Goal: Task Accomplishment & Management: Manage account settings

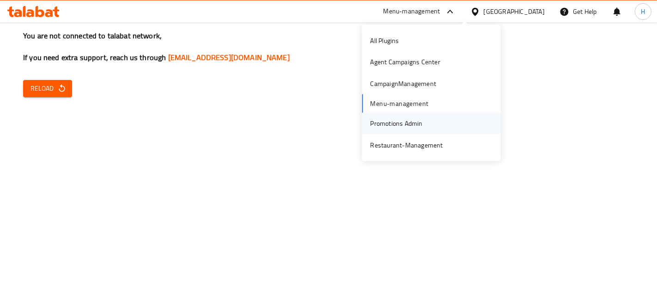
click at [407, 127] on div "Promotions Admin" at bounding box center [396, 123] width 52 height 10
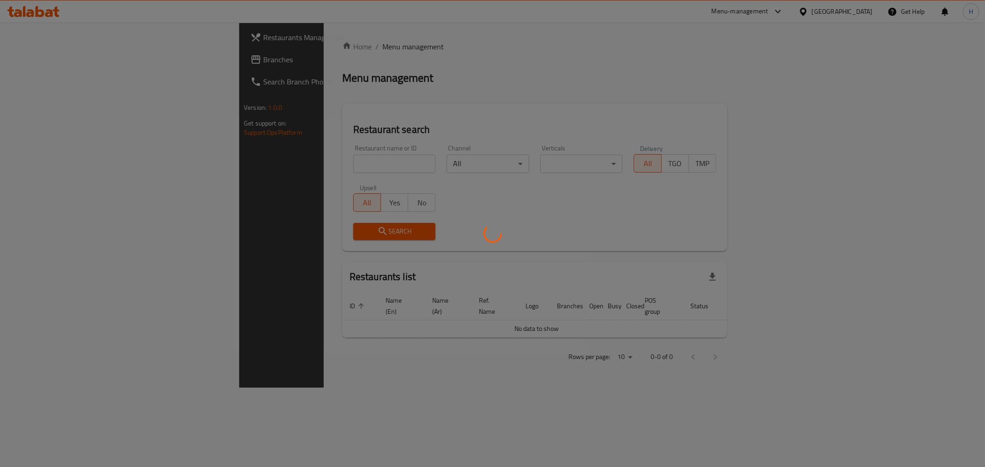
click at [310, 167] on div at bounding box center [492, 233] width 985 height 467
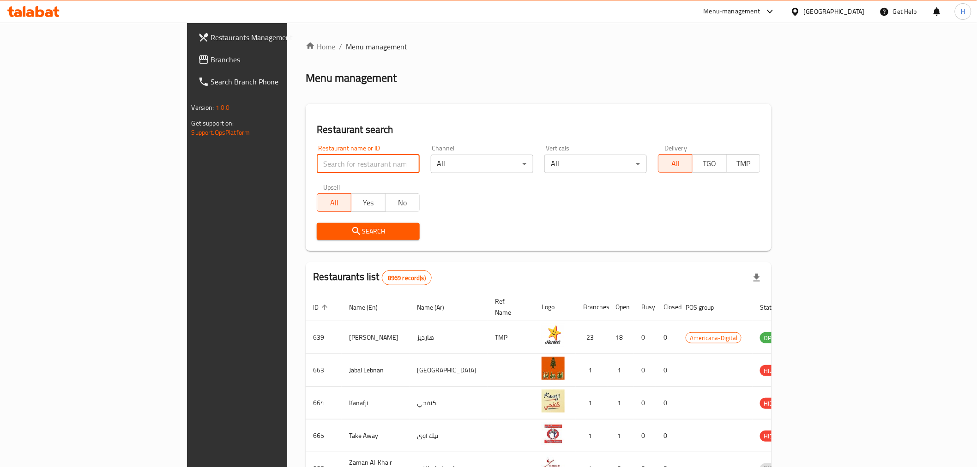
click at [317, 166] on input "search" at bounding box center [368, 164] width 103 height 18
type input "mcd"
click button "Search" at bounding box center [368, 231] width 103 height 17
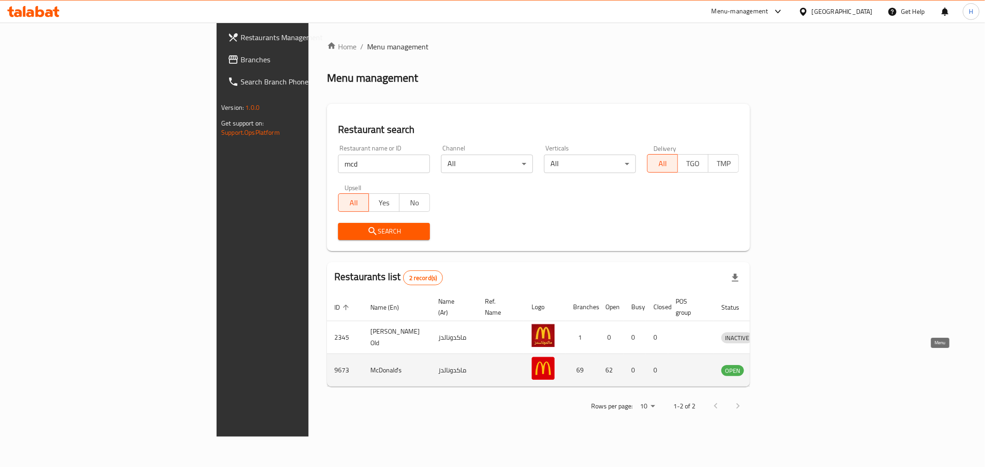
click at [782, 367] on icon "enhanced table" at bounding box center [777, 371] width 10 height 8
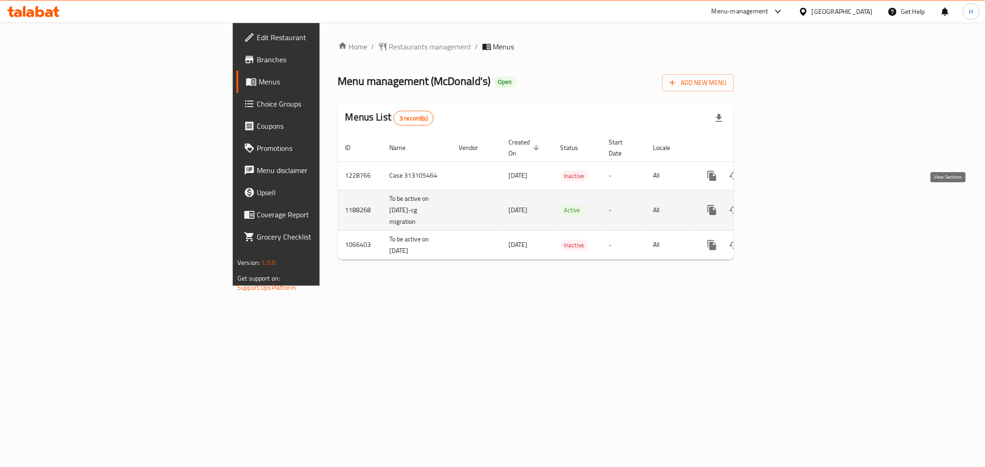
click at [784, 205] on icon "enhanced table" at bounding box center [778, 210] width 11 height 11
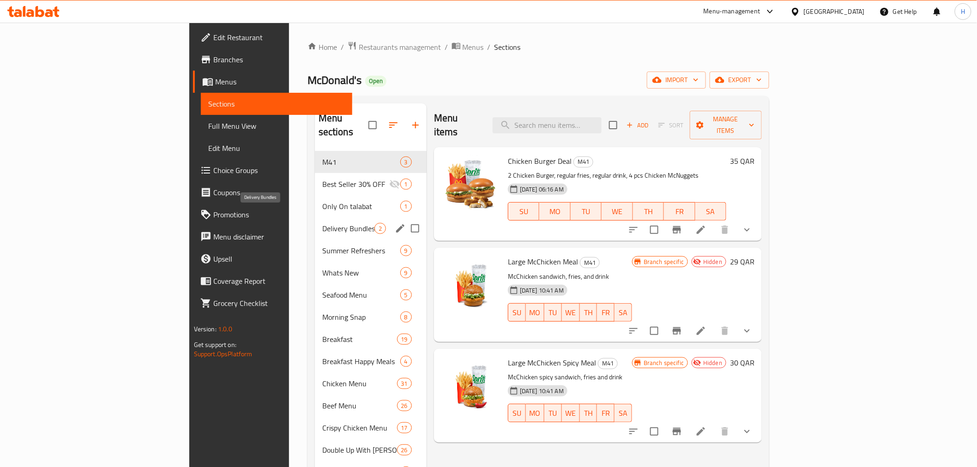
click at [322, 223] on span "Delivery Bundles" at bounding box center [348, 228] width 52 height 11
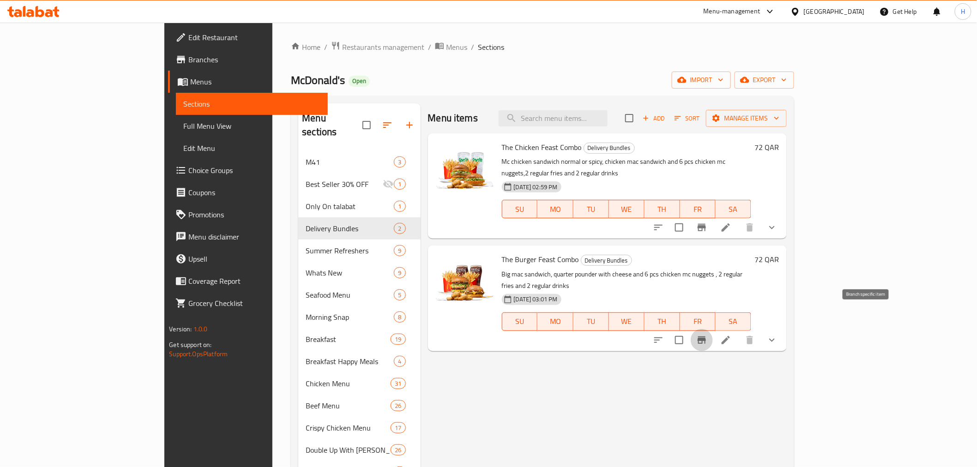
click at [708, 335] on icon "Branch-specific-item" at bounding box center [702, 340] width 11 height 11
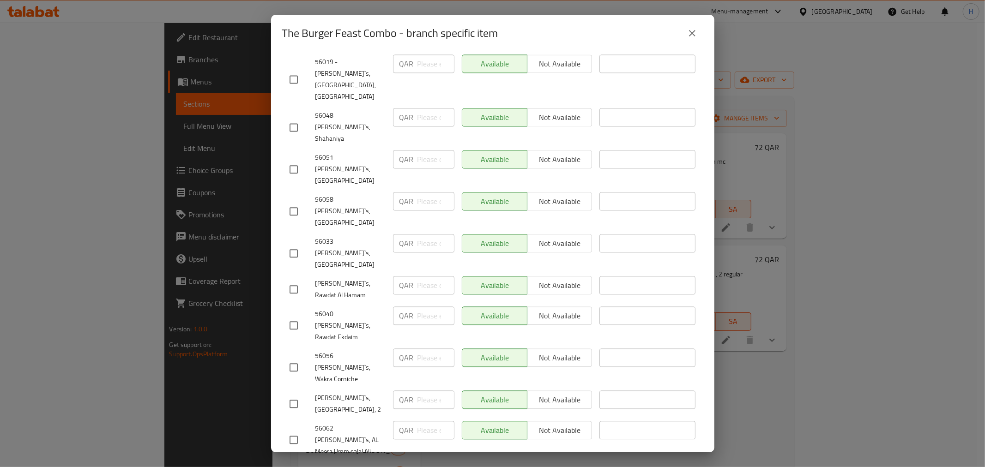
scroll to position [1705, 0]
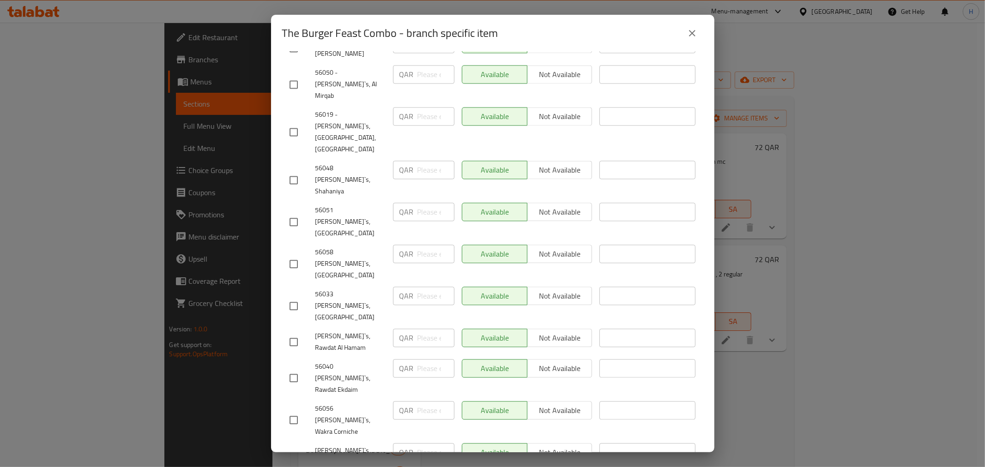
click at [694, 31] on icon "close" at bounding box center [692, 33] width 6 height 6
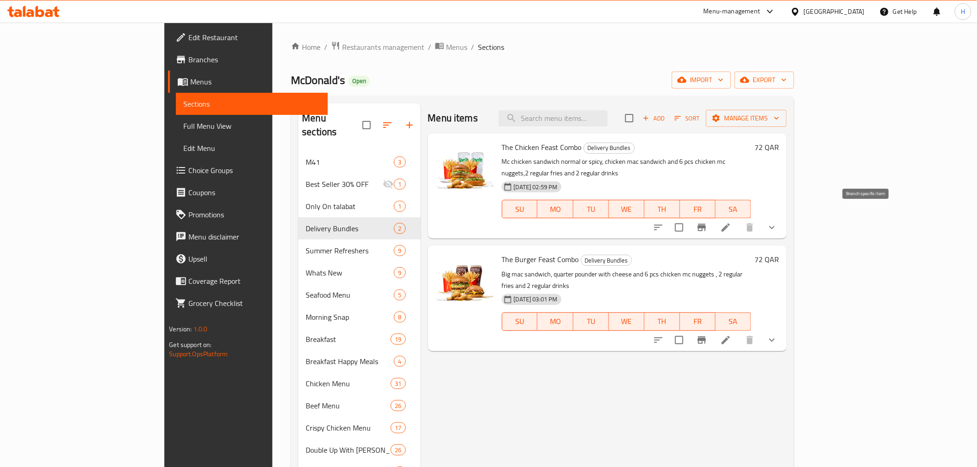
click at [706, 224] on icon "Branch-specific-item" at bounding box center [702, 227] width 8 height 7
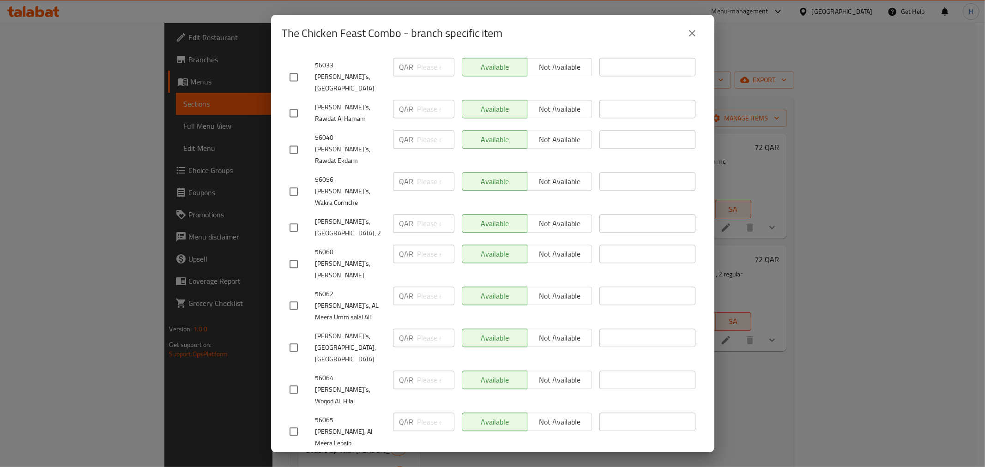
scroll to position [1808, 0]
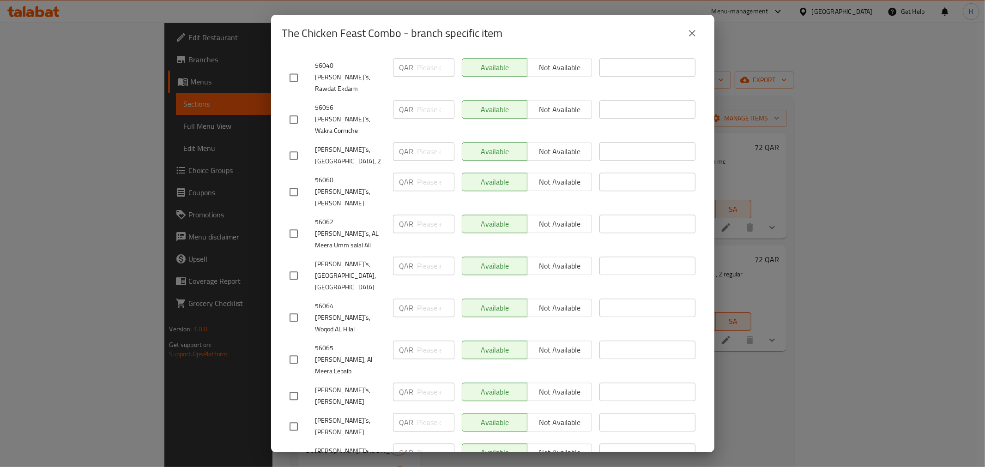
click at [694, 34] on icon "close" at bounding box center [692, 33] width 11 height 11
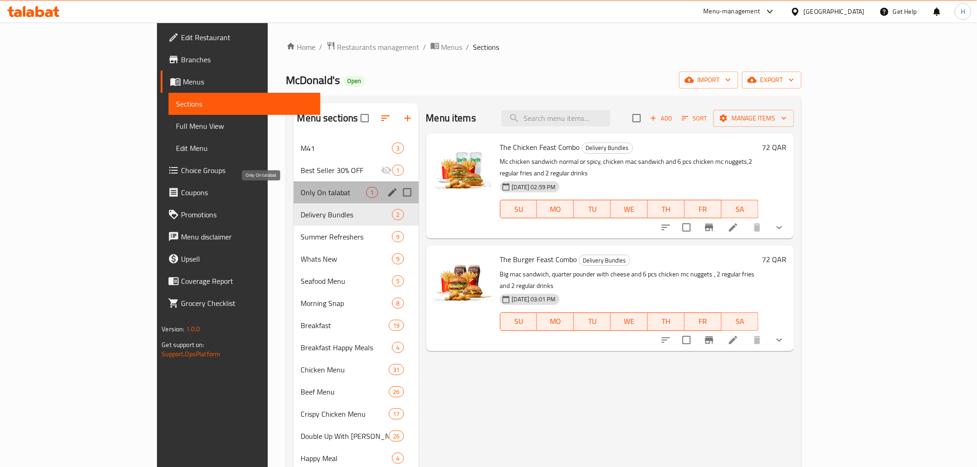
click at [301, 190] on span "Only On talabat" at bounding box center [334, 192] width 66 height 11
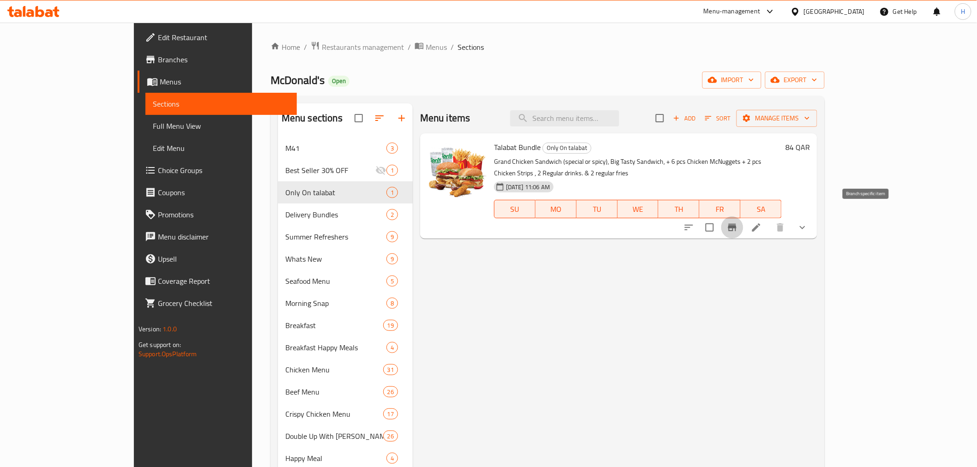
click at [737, 224] on icon "Branch-specific-item" at bounding box center [732, 227] width 8 height 7
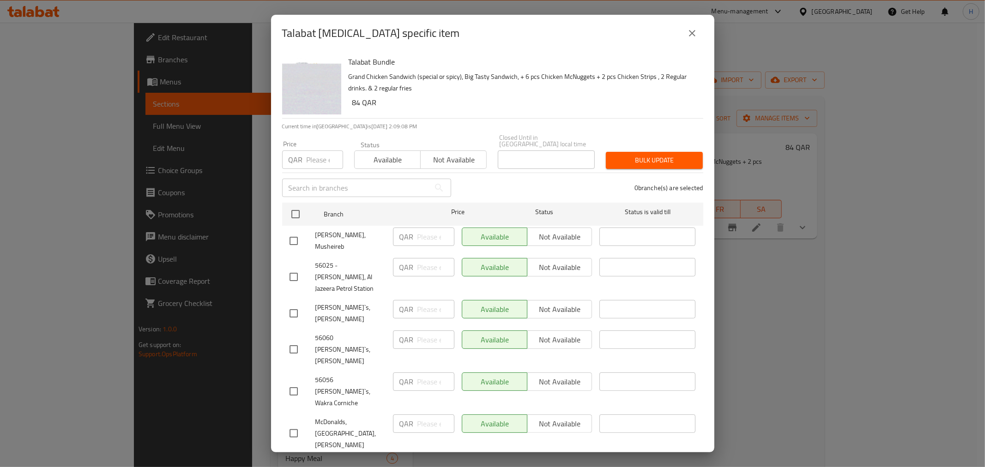
click at [688, 34] on icon "close" at bounding box center [692, 33] width 11 height 11
